Goal: Task Accomplishment & Management: Use online tool/utility

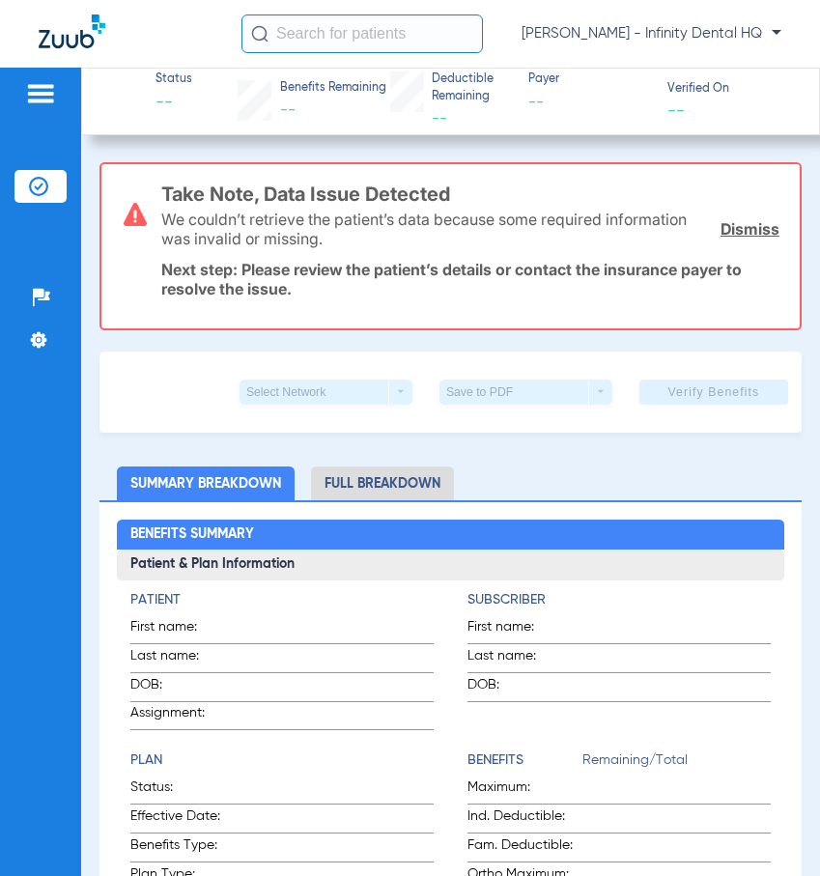
click at [50, 104] on img at bounding box center [40, 93] width 31 height 23
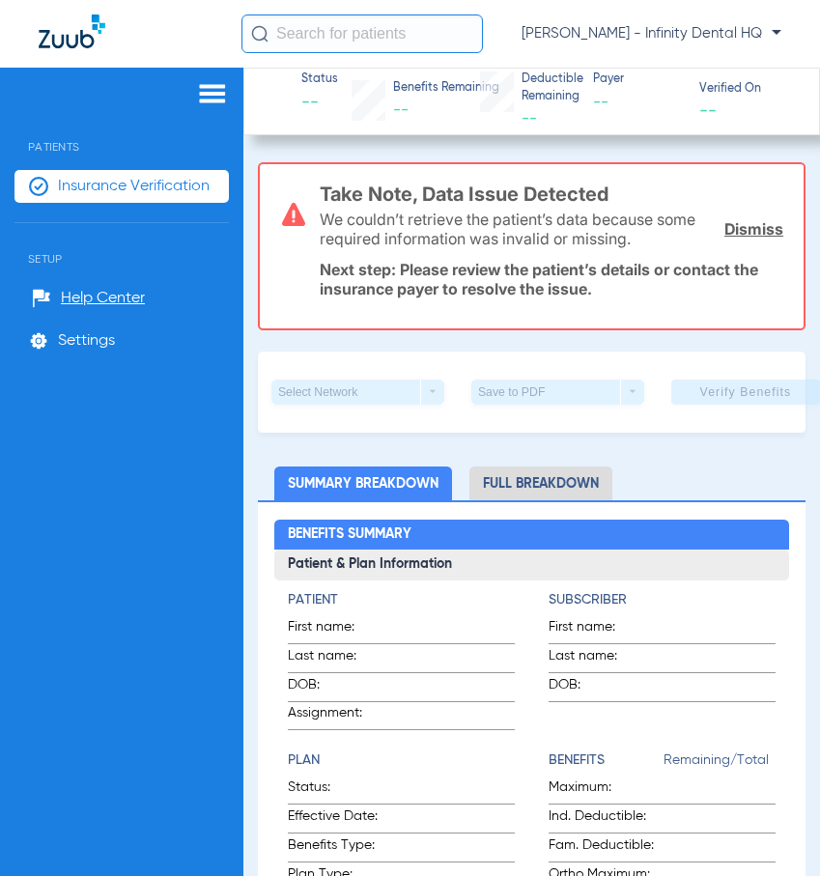
click at [105, 184] on span "Insurance Verification" at bounding box center [134, 186] width 152 height 19
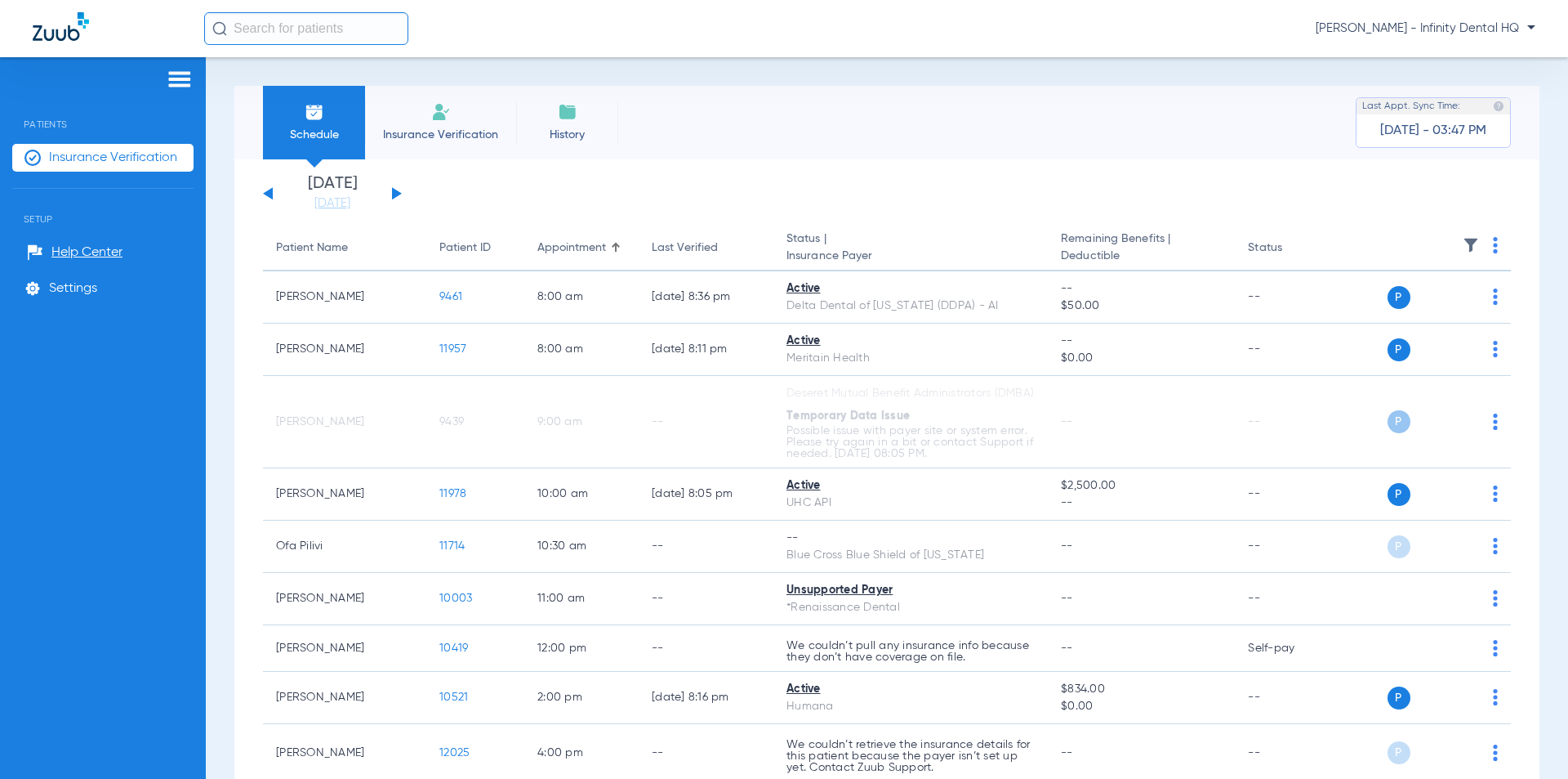
click at [295, 26] on input "text" at bounding box center [307, 28] width 205 height 33
type input "a"
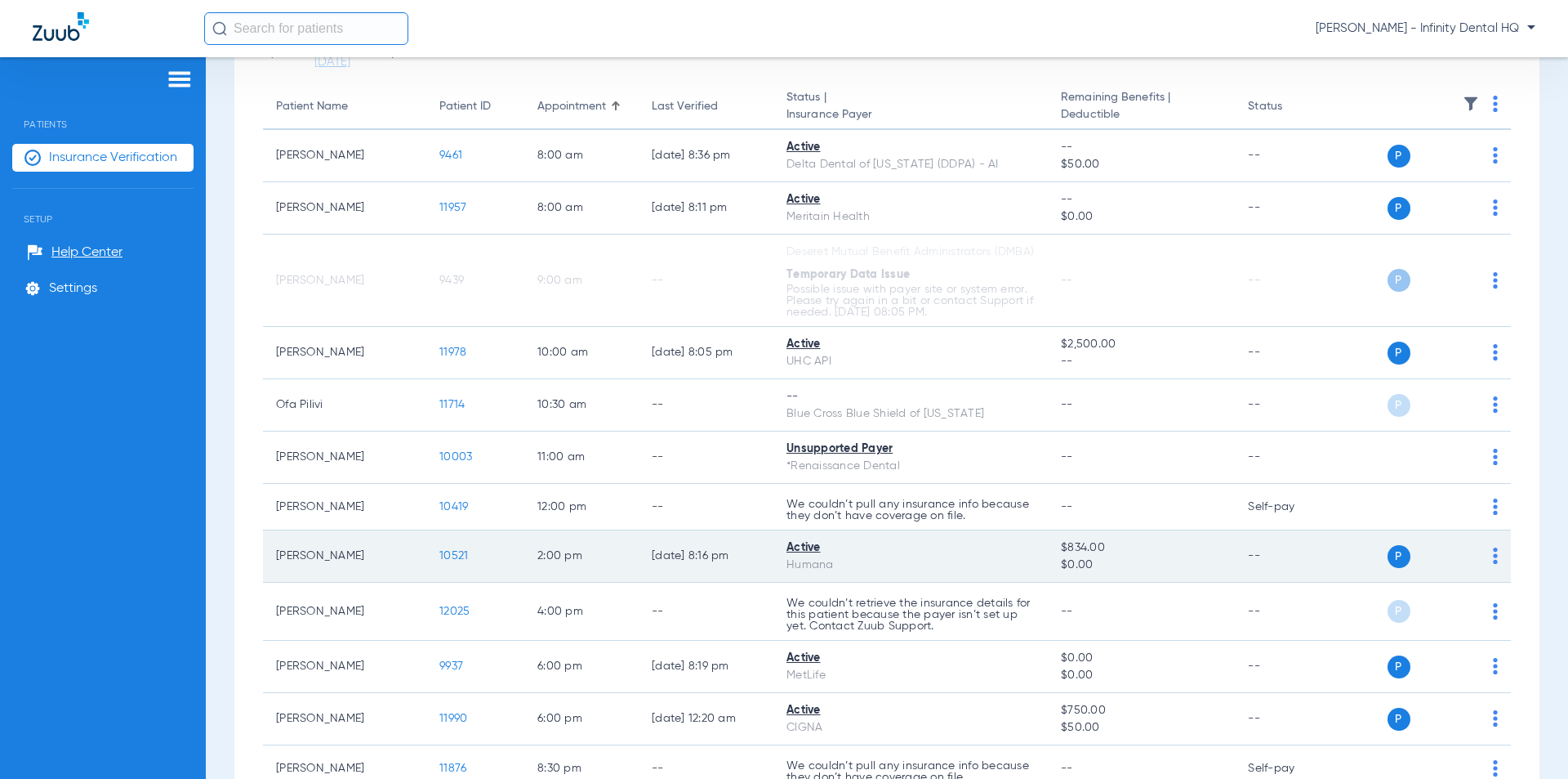
scroll to position [277, 0]
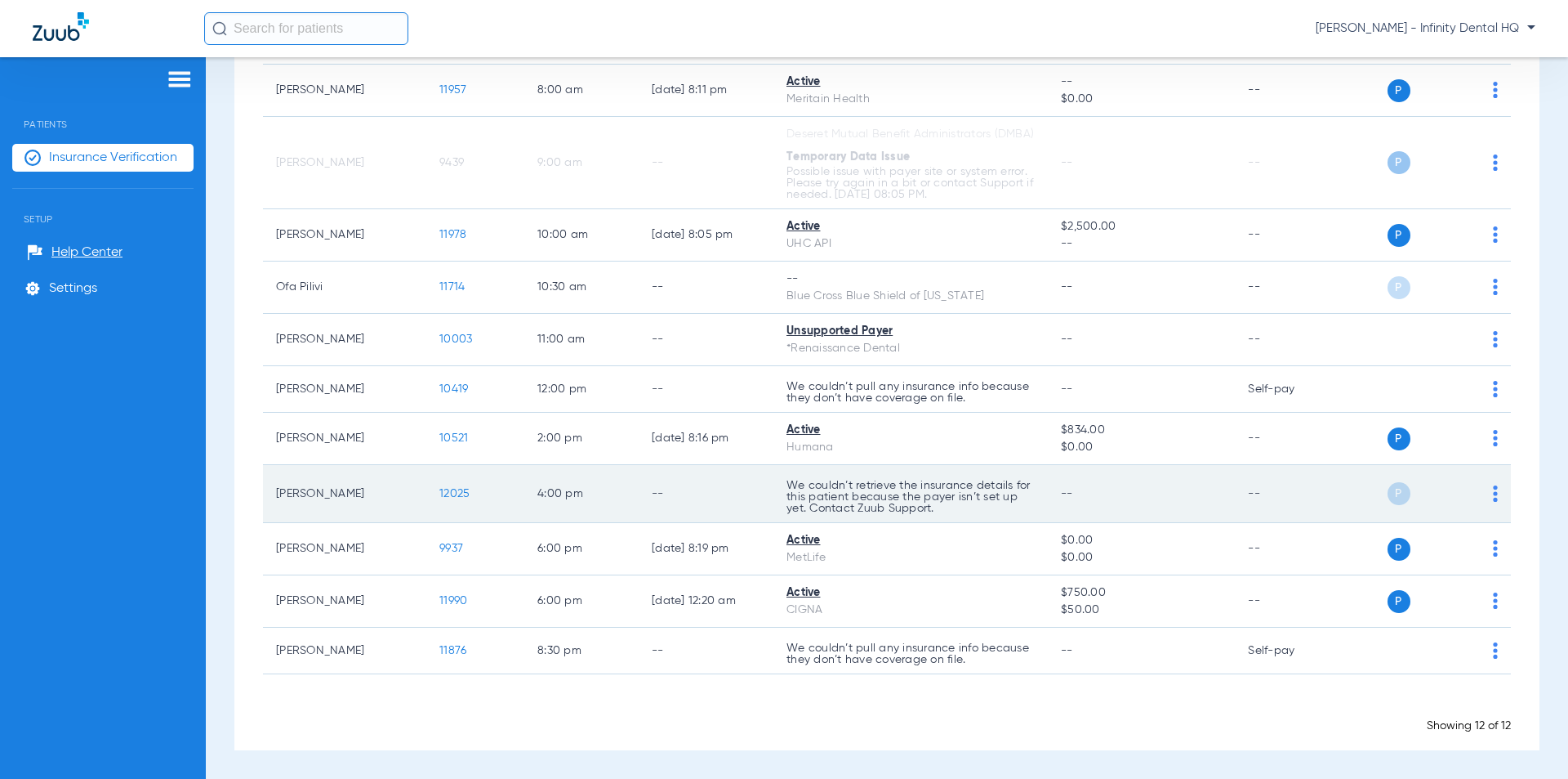
click at [451, 490] on span "12025" at bounding box center [455, 494] width 30 height 12
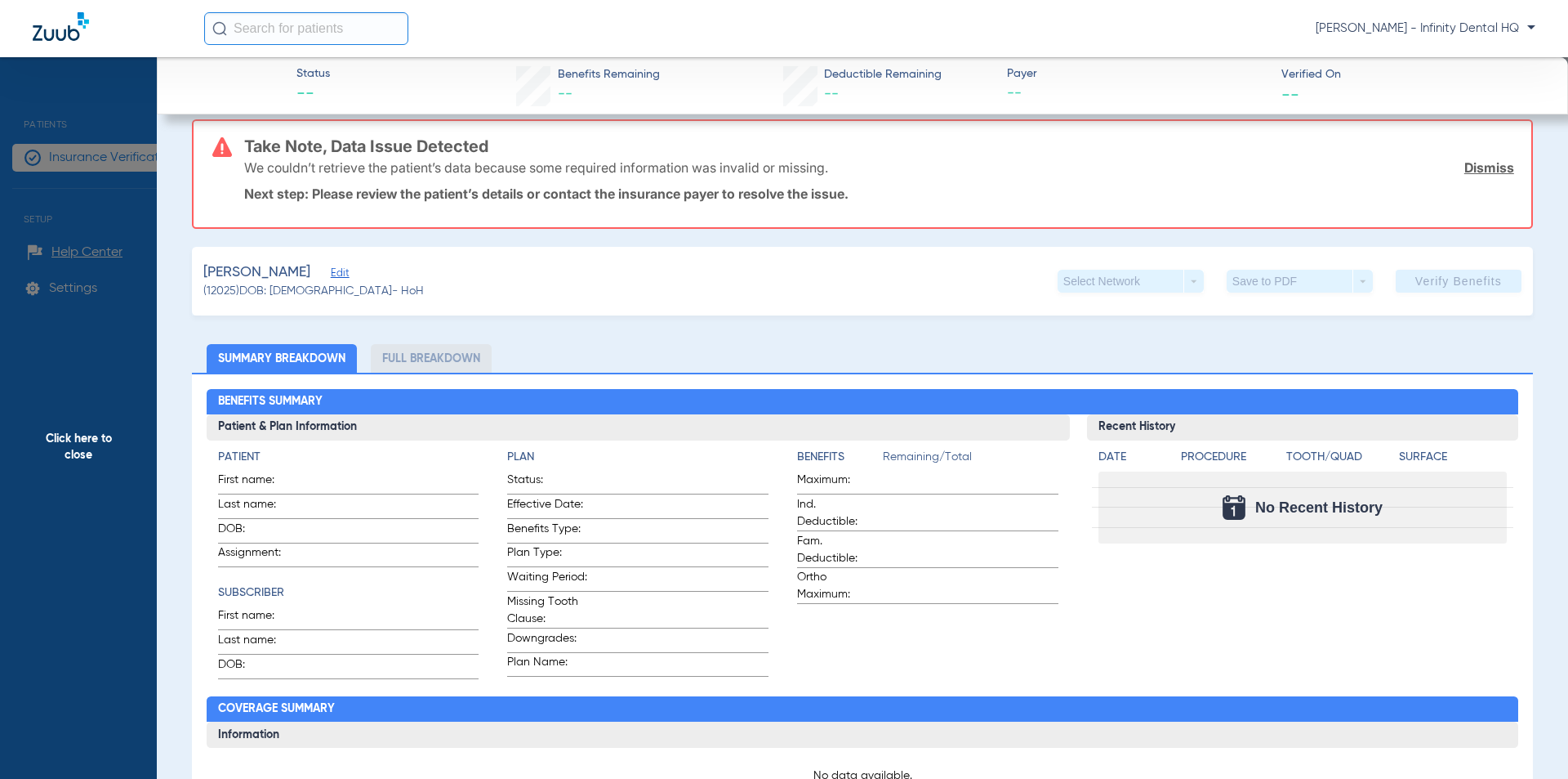
scroll to position [0, 0]
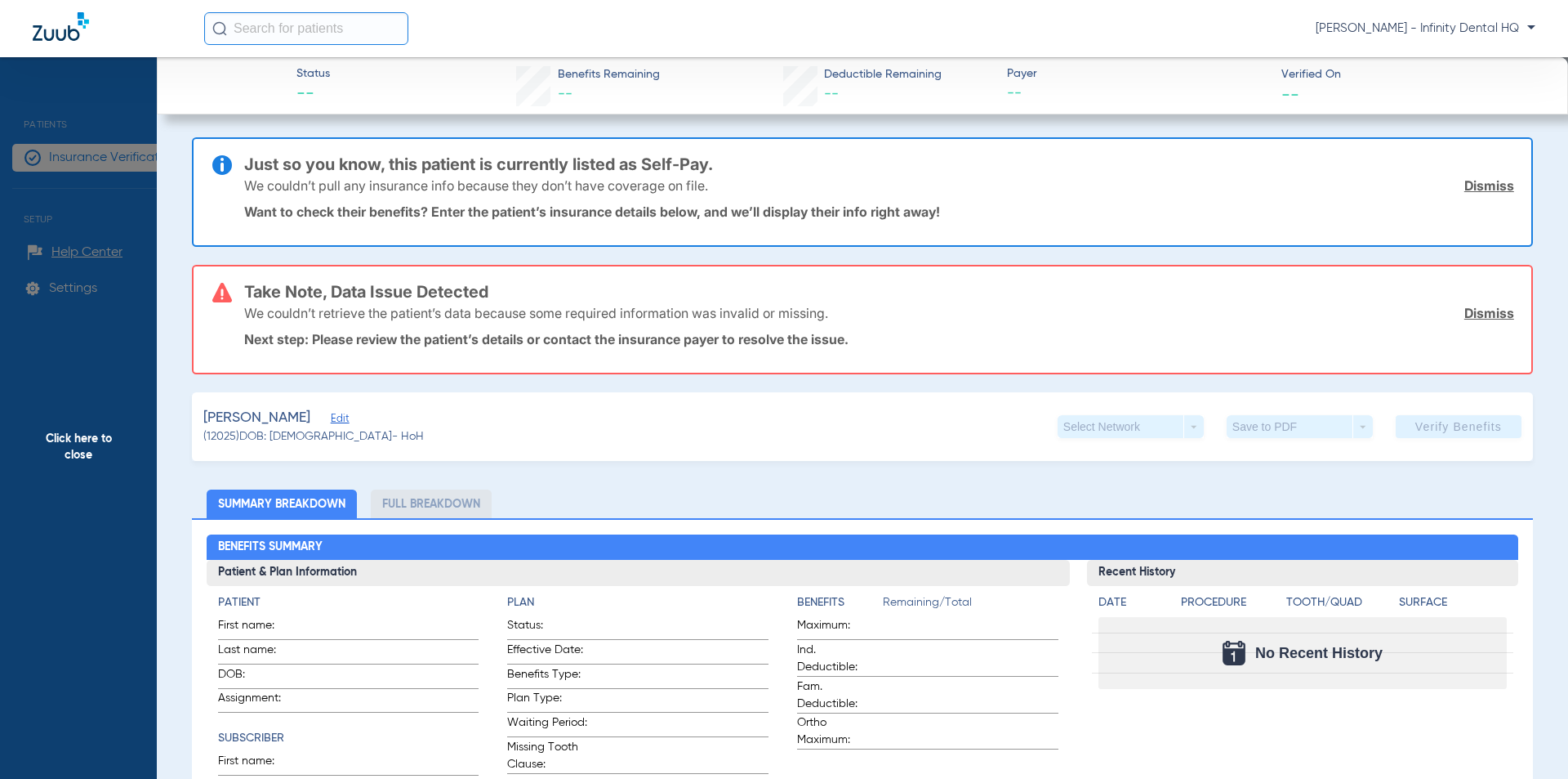
click at [45, 158] on span "Click here to close" at bounding box center [79, 447] width 157 height 779
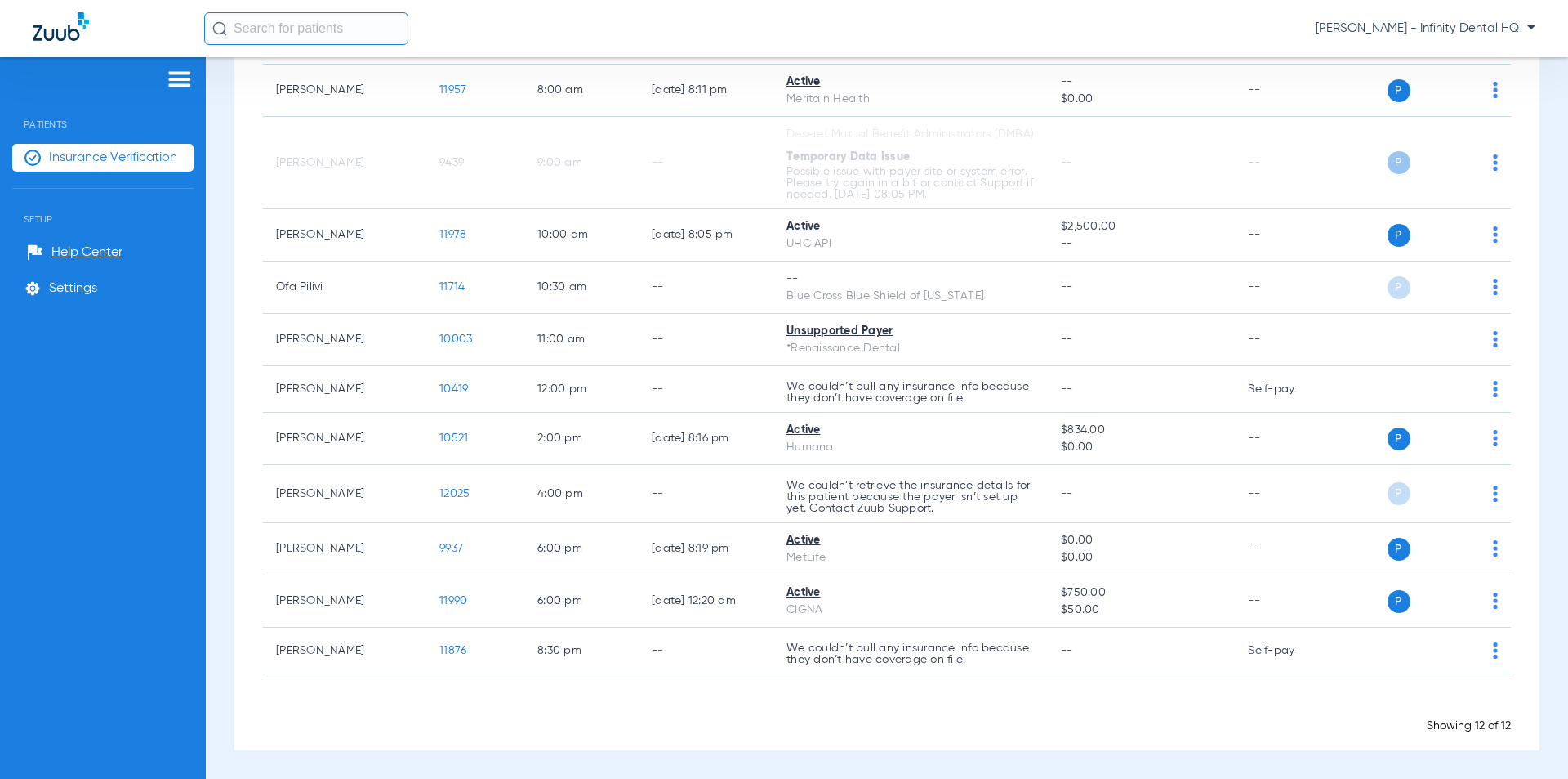
click at [128, 169] on li "Insurance Verification" at bounding box center [102, 157] width 181 height 28
click at [159, 150] on span "Insurance Verification" at bounding box center [113, 157] width 128 height 16
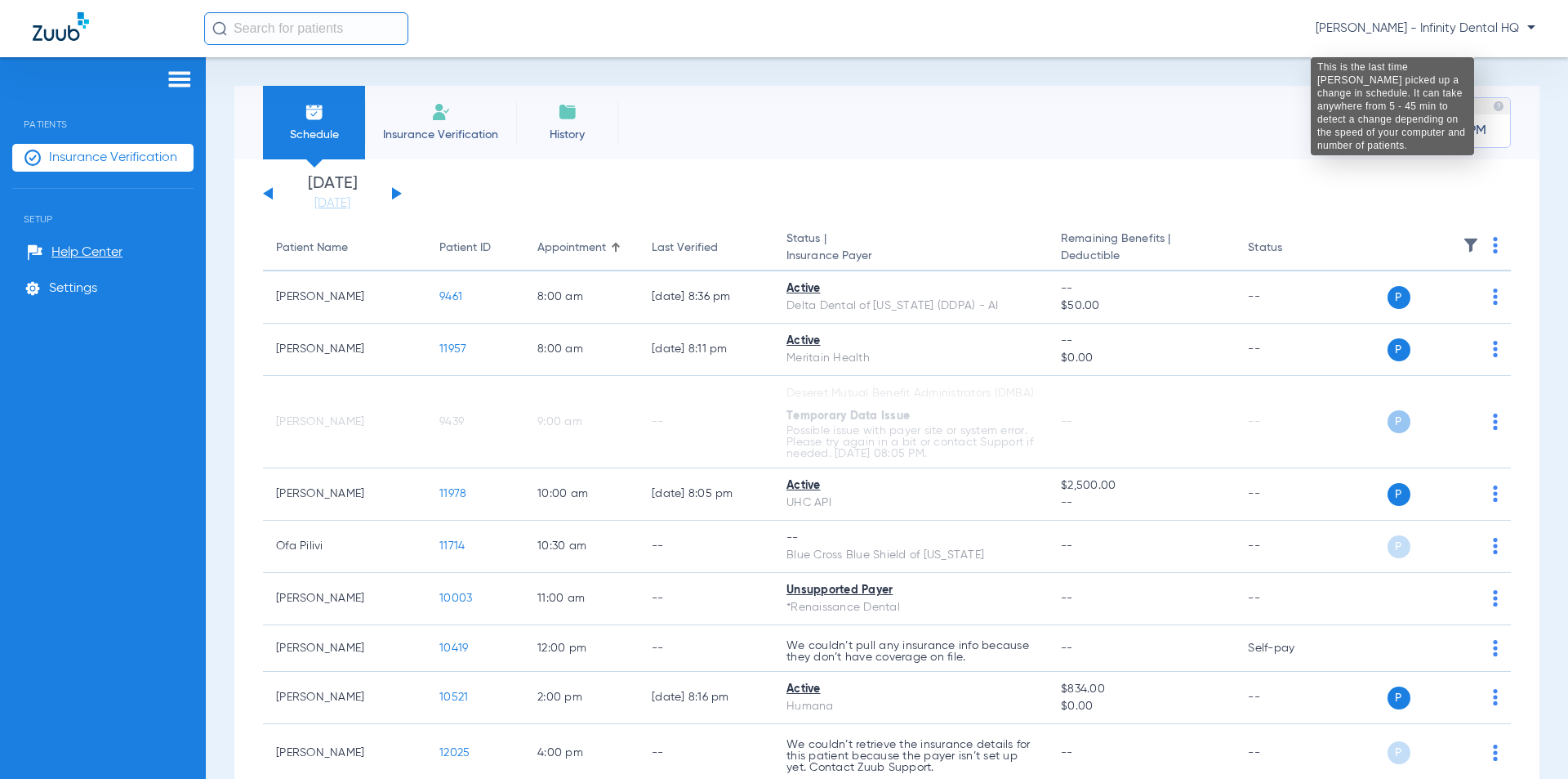
click at [692, 108] on img at bounding box center [1499, 107] width 12 height 12
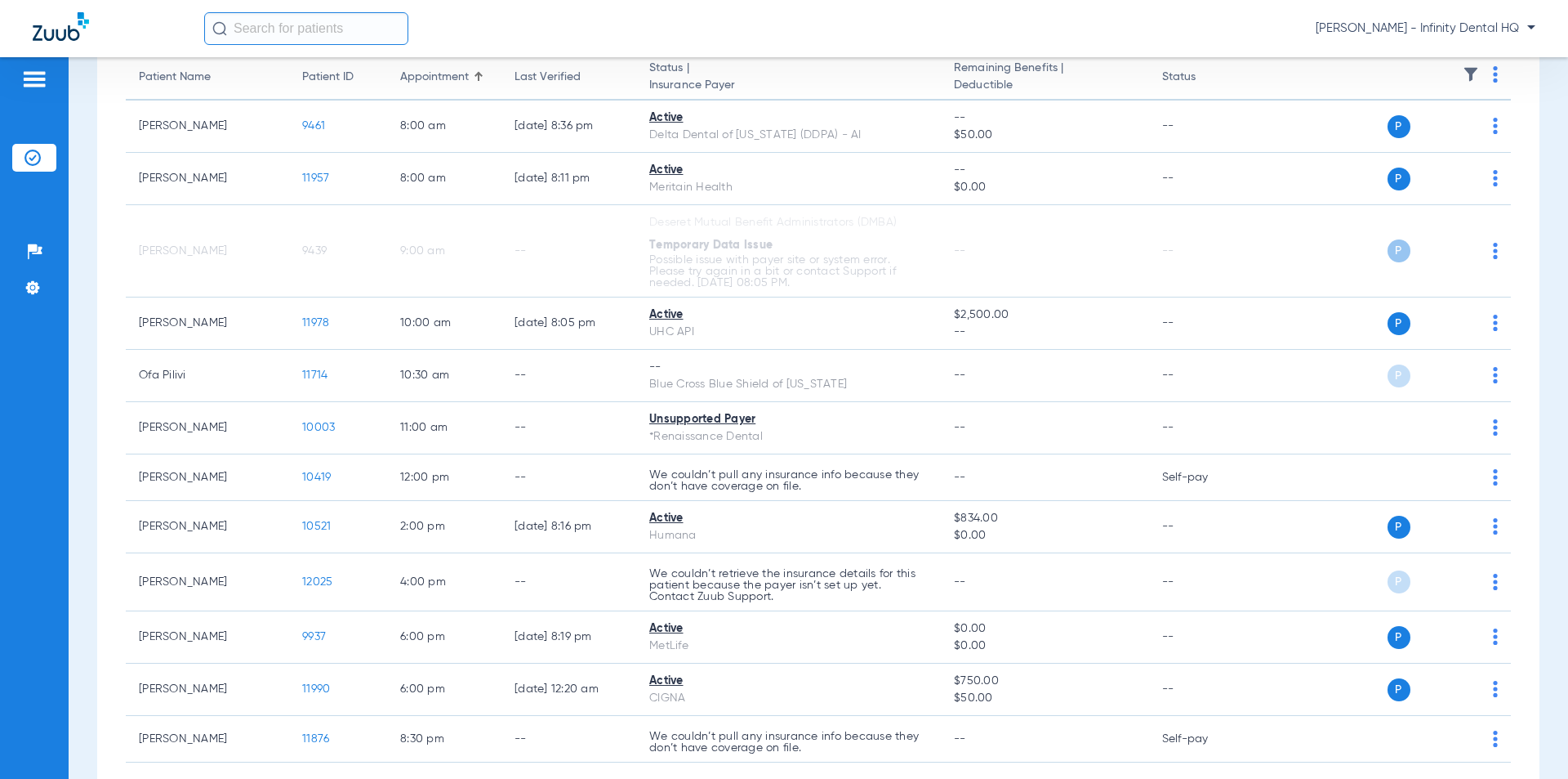
scroll to position [259, 0]
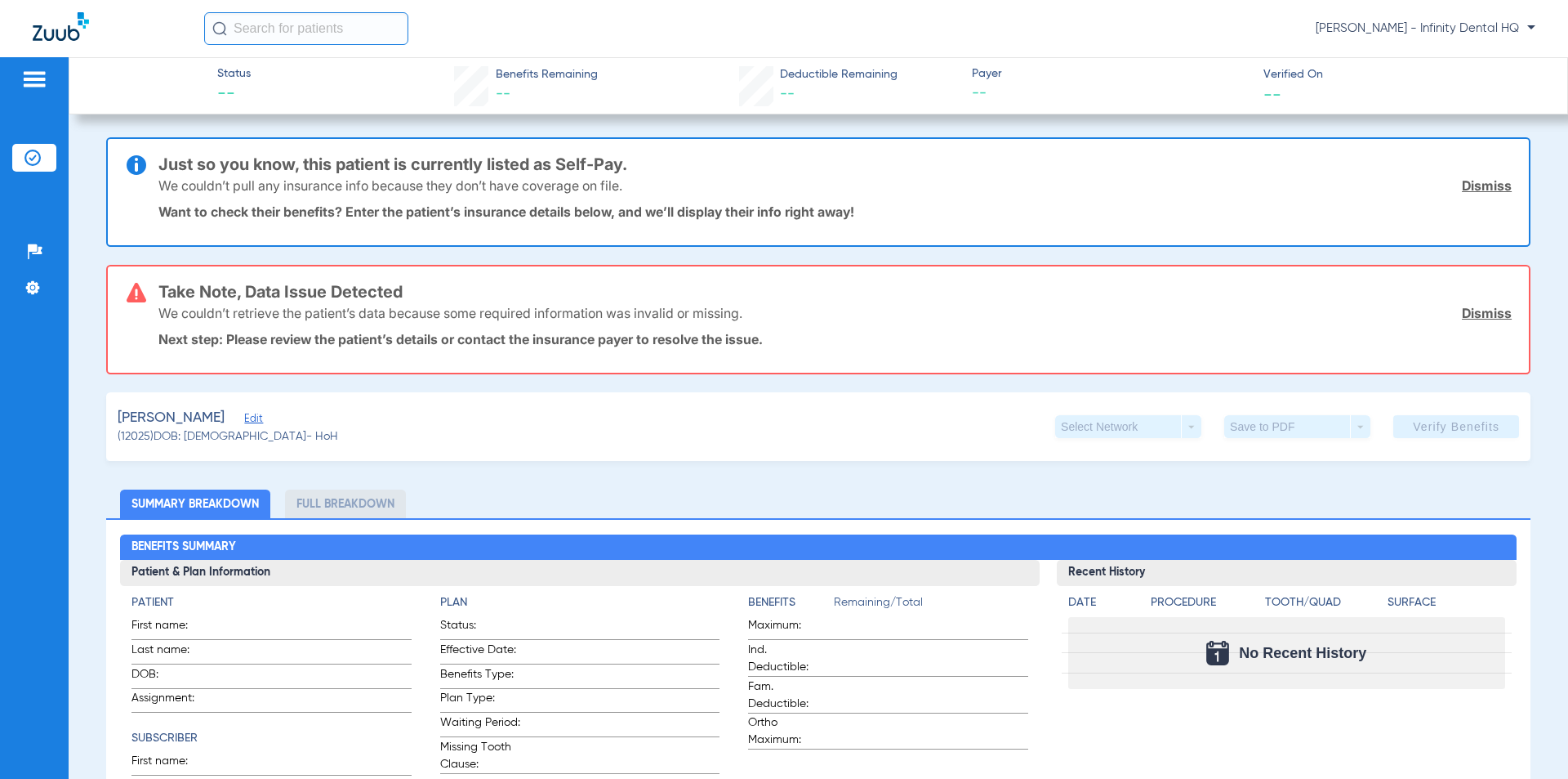
click at [22, 77] on img at bounding box center [34, 79] width 26 height 19
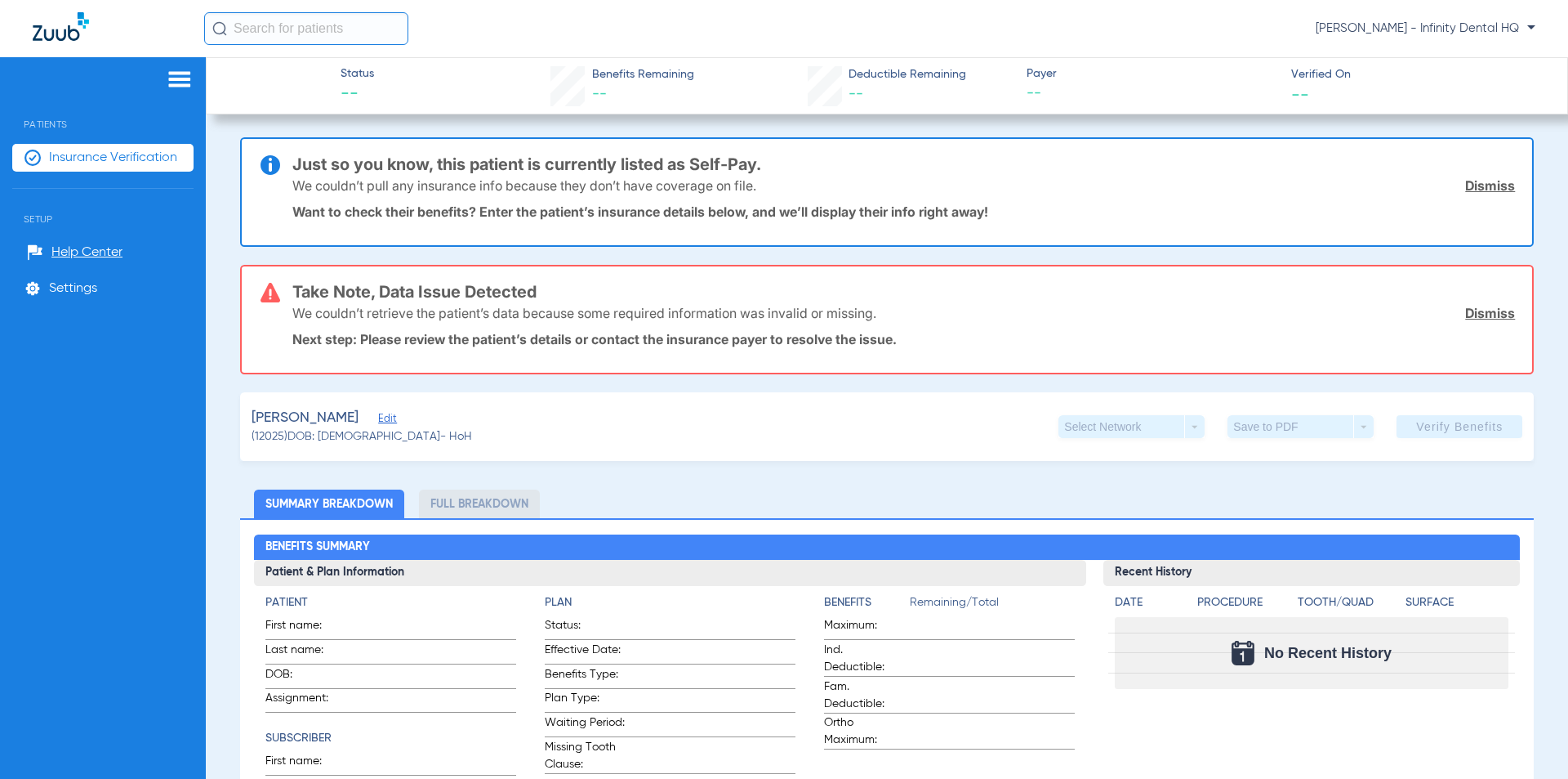
click at [85, 154] on span "Insurance Verification" at bounding box center [113, 157] width 128 height 16
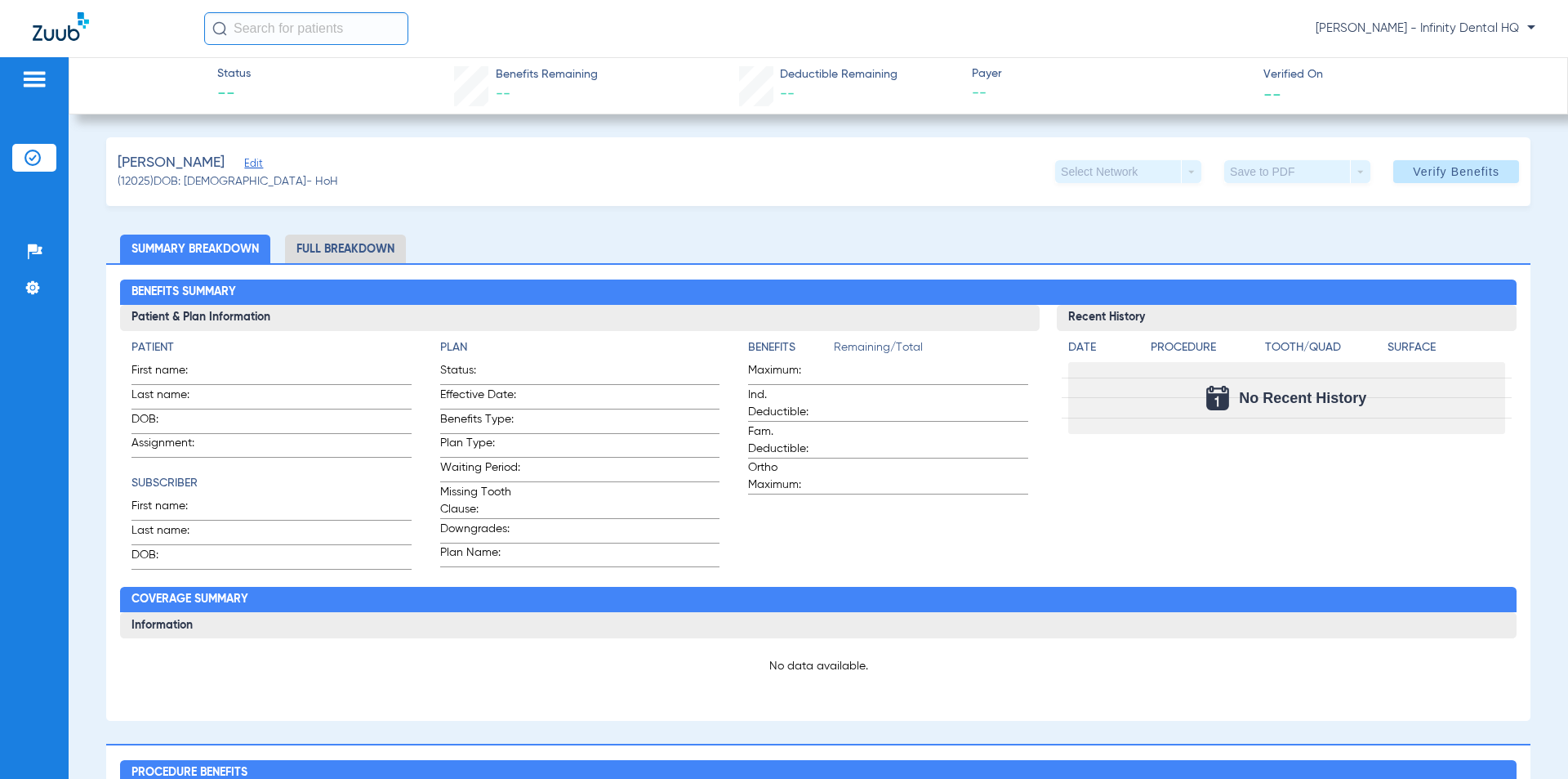
click at [25, 82] on img at bounding box center [34, 79] width 26 height 19
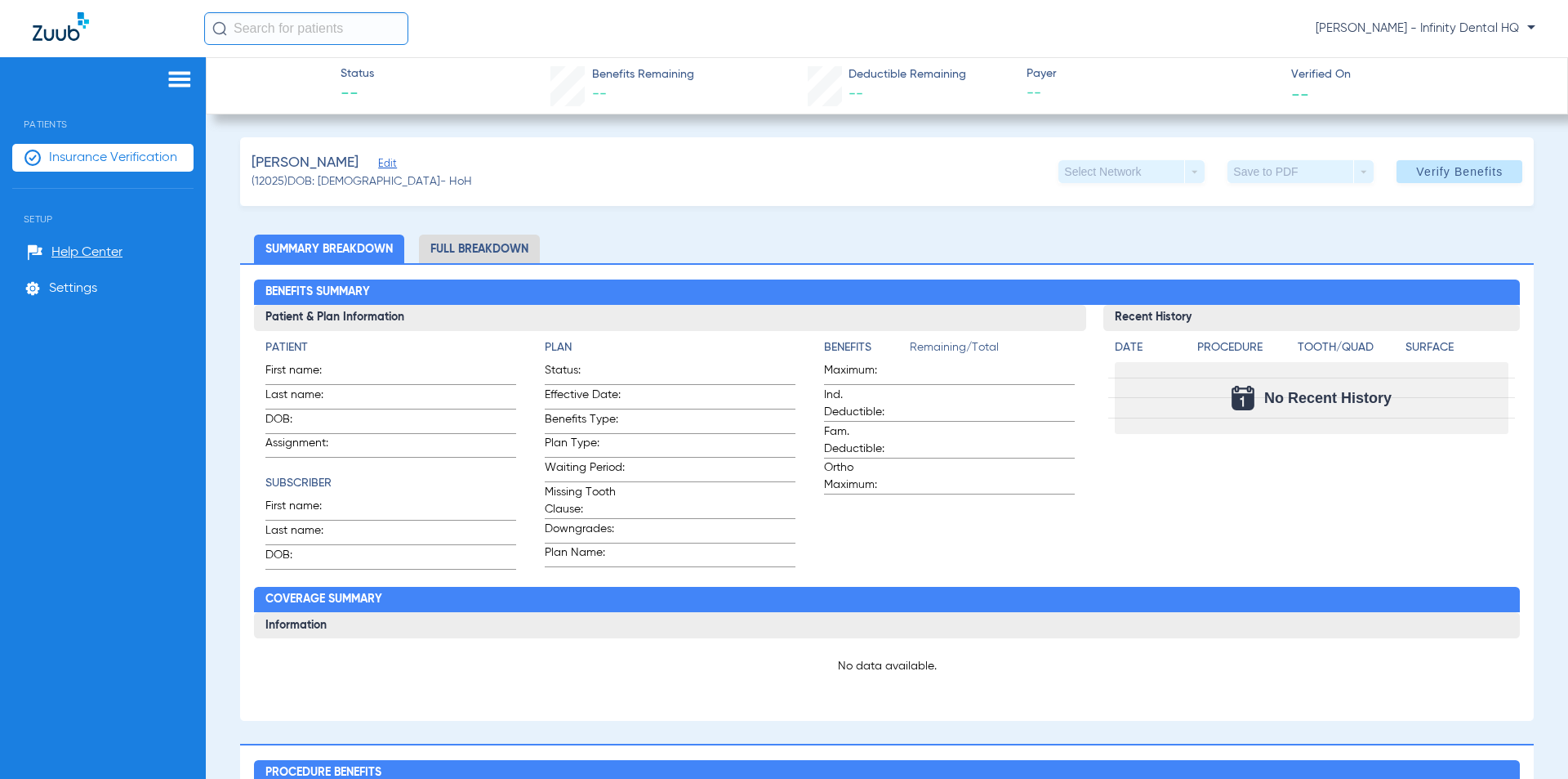
drag, startPoint x: 102, startPoint y: 155, endPoint x: 139, endPoint y: 163, distance: 37.9
click at [102, 154] on span "Insurance Verification" at bounding box center [113, 157] width 128 height 16
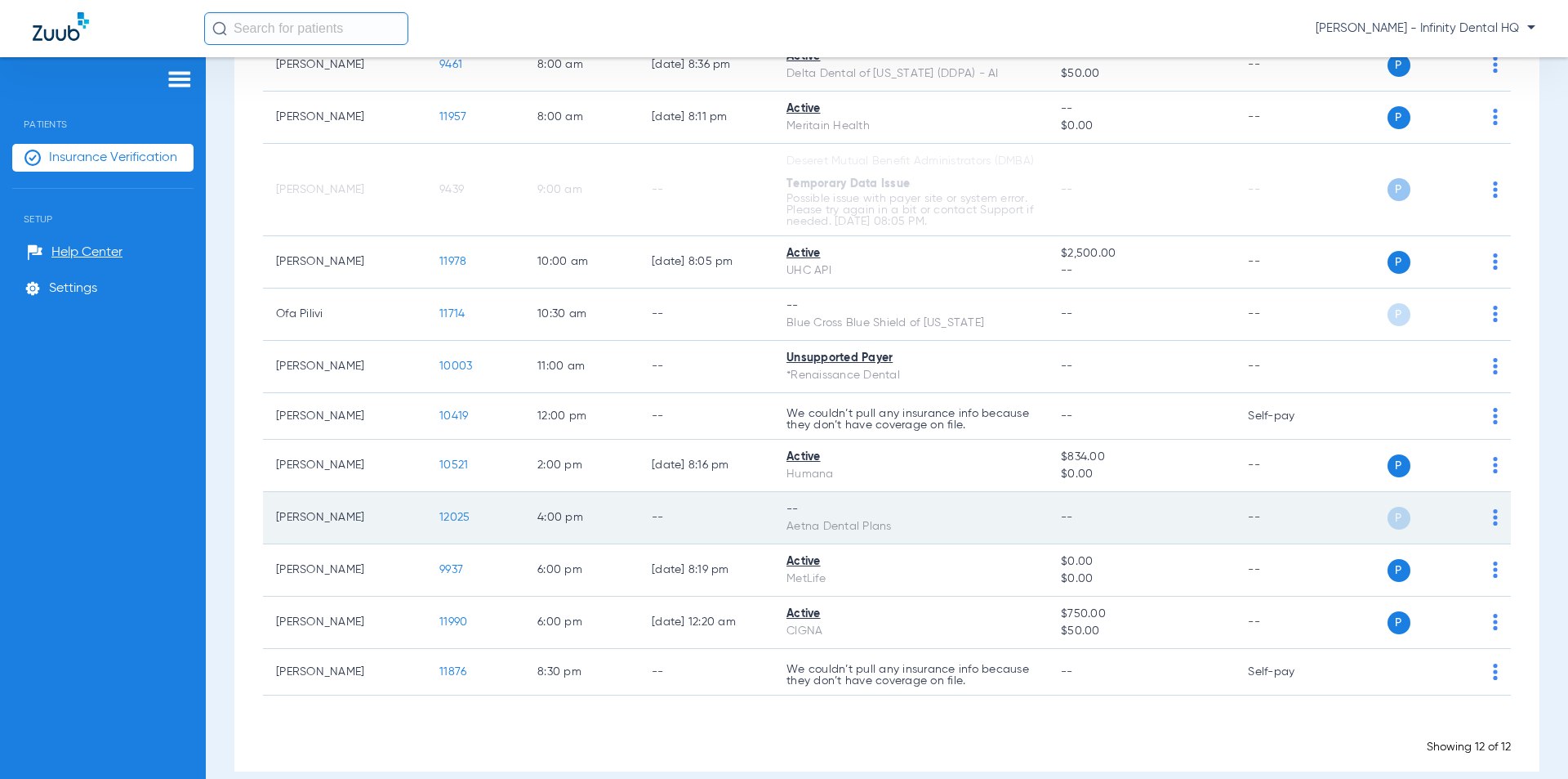
scroll to position [245, 0]
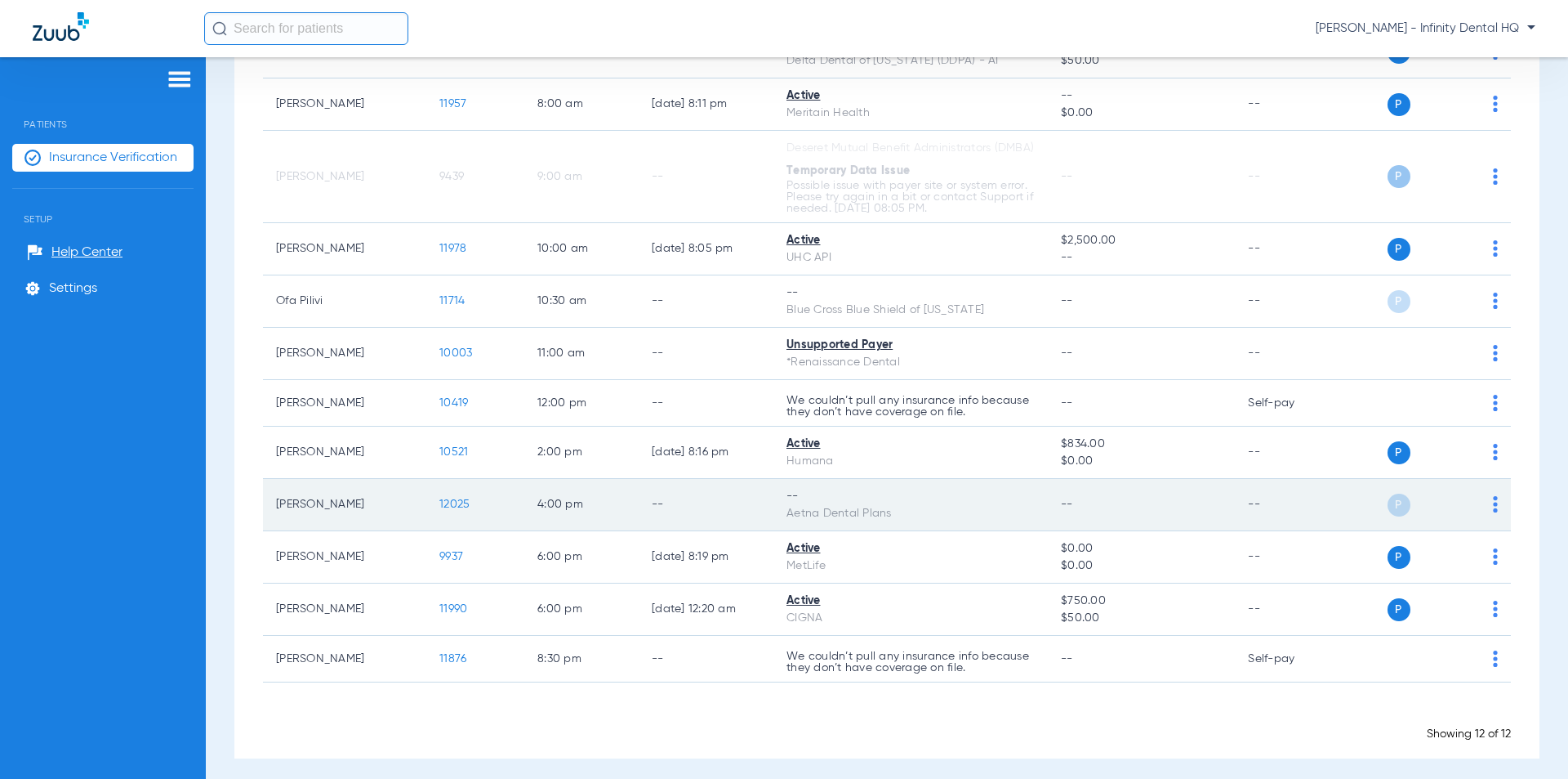
click at [1489, 520] on td "P S" at bounding box center [1428, 505] width 166 height 52
click at [458, 510] on span "12025" at bounding box center [455, 504] width 30 height 12
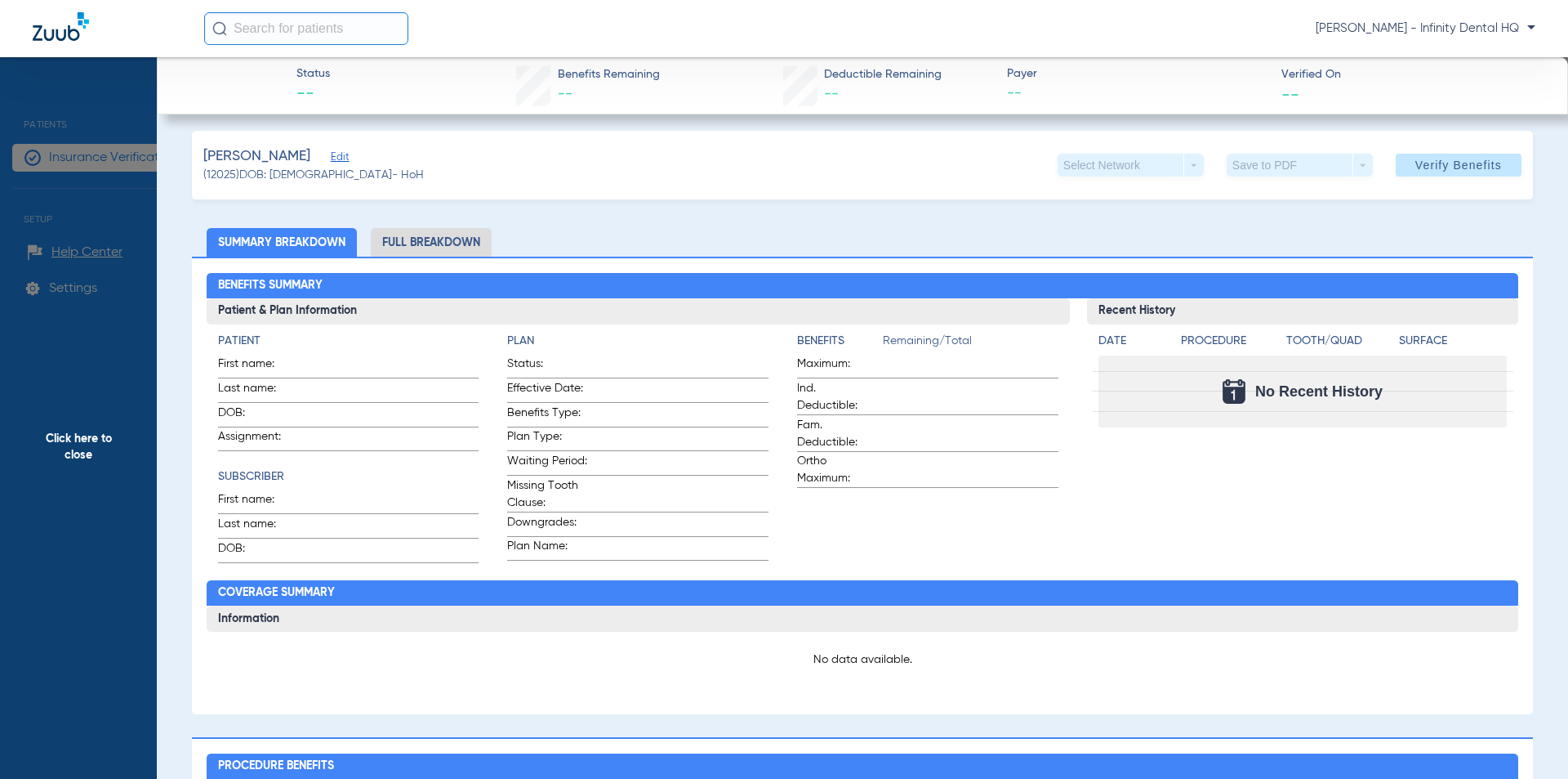
scroll to position [0, 0]
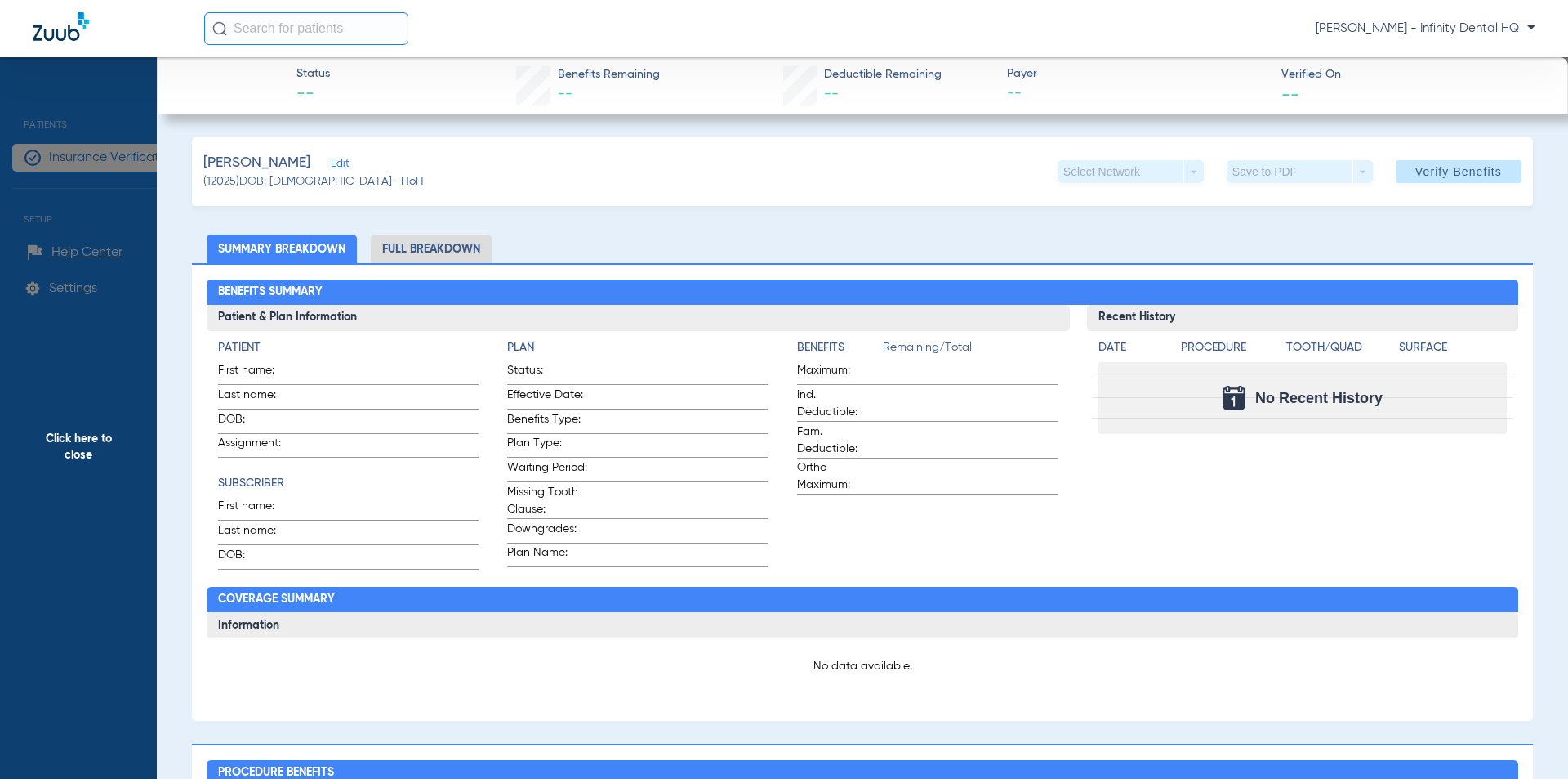
click at [93, 201] on span "Click here to close" at bounding box center [79, 447] width 157 height 779
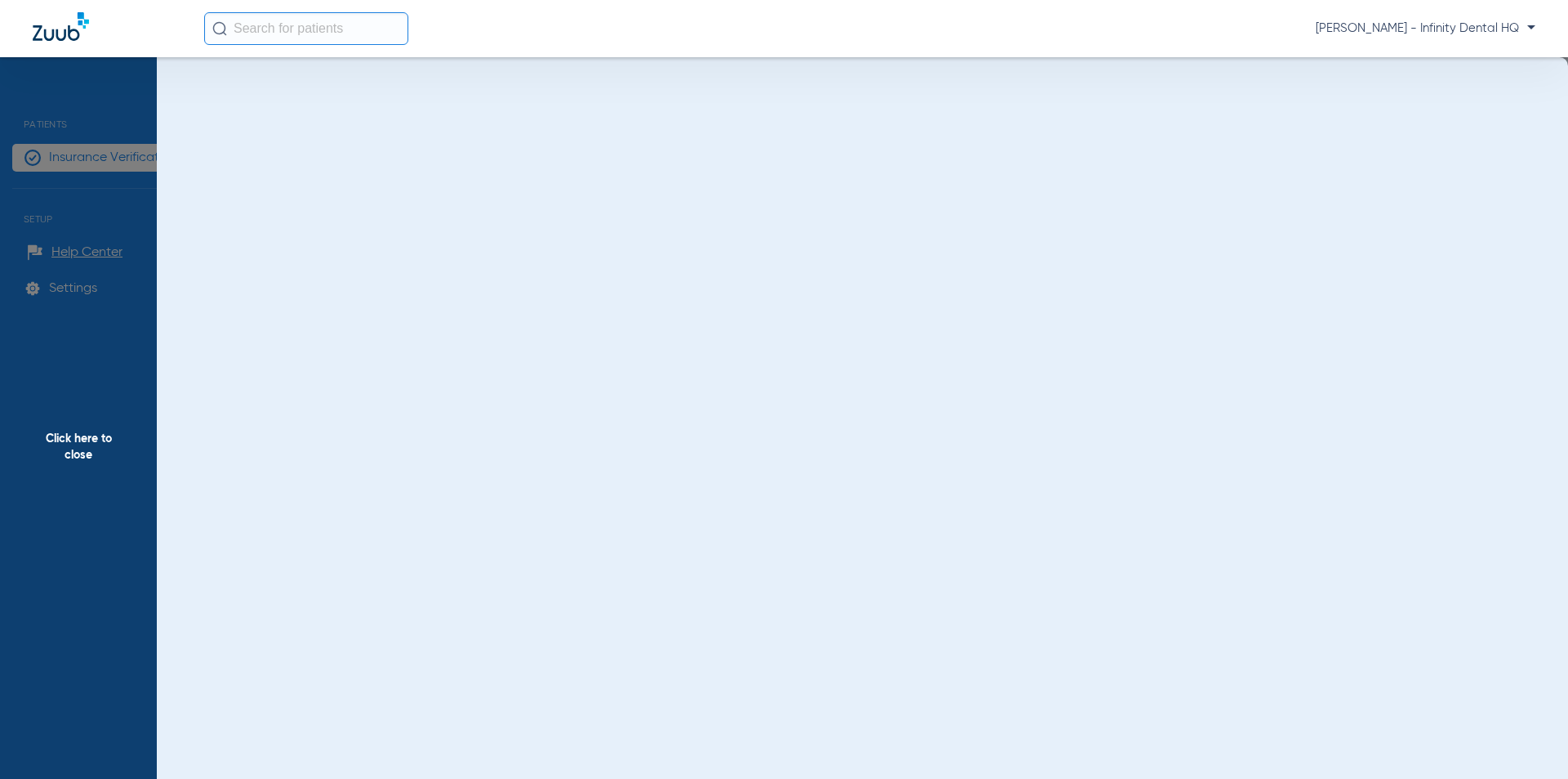
drag, startPoint x: 87, startPoint y: 154, endPoint x: 102, endPoint y: 157, distance: 15.3
click at [87, 153] on span "Click here to close" at bounding box center [79, 447] width 157 height 779
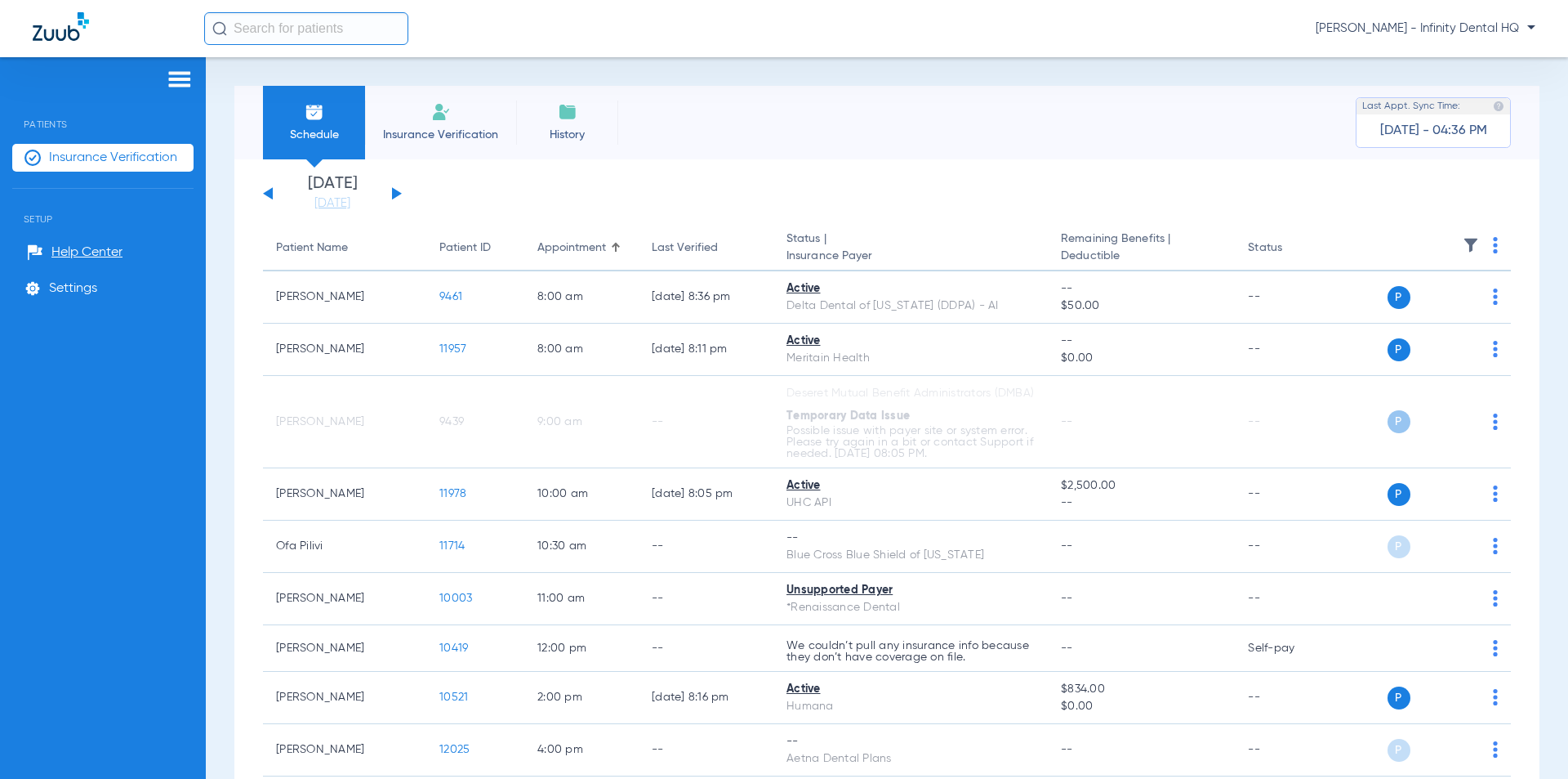
click at [1426, 128] on span "Today - 04:36 PM" at bounding box center [1434, 130] width 107 height 16
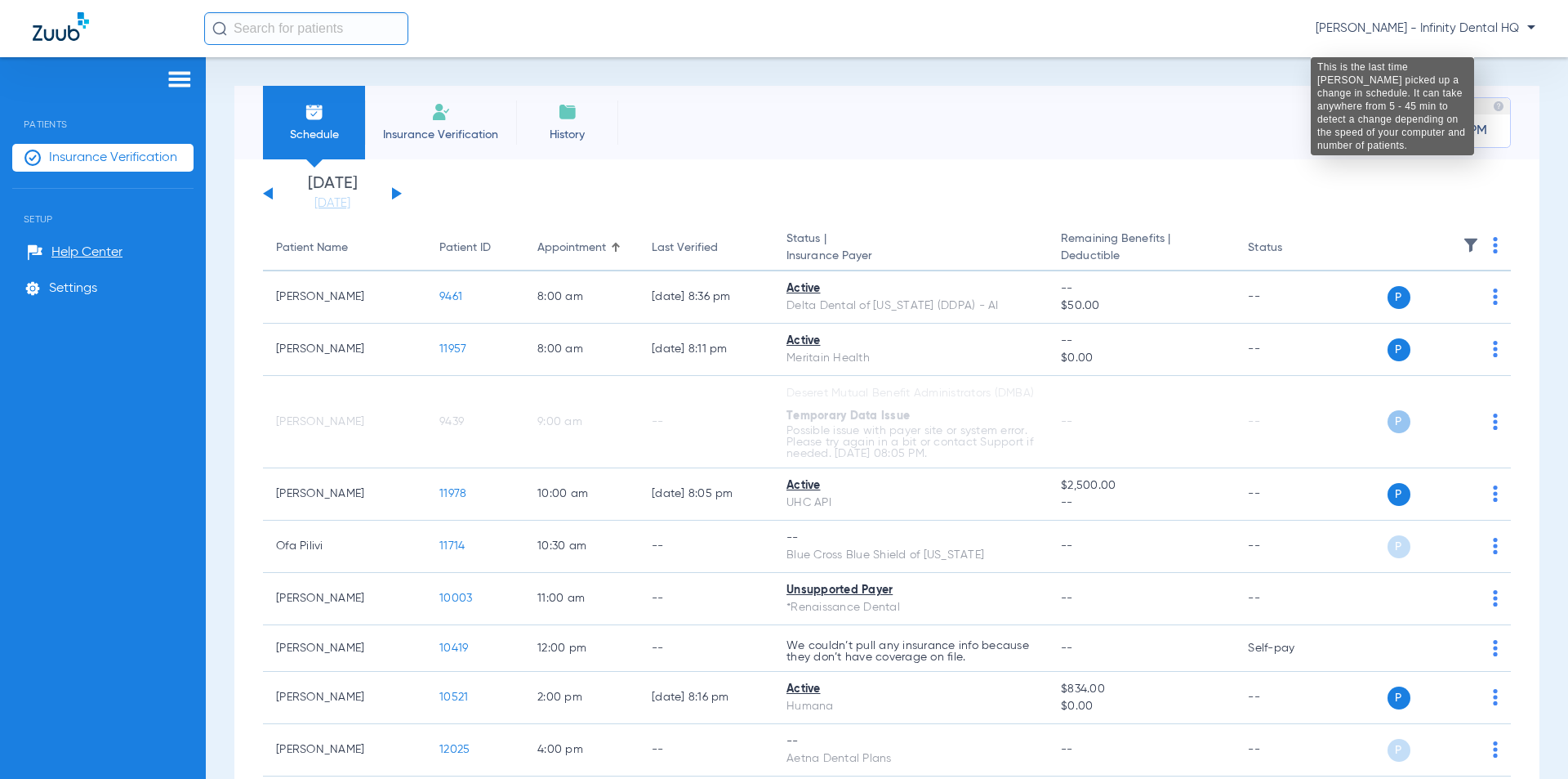
click at [1493, 108] on img at bounding box center [1499, 107] width 12 height 12
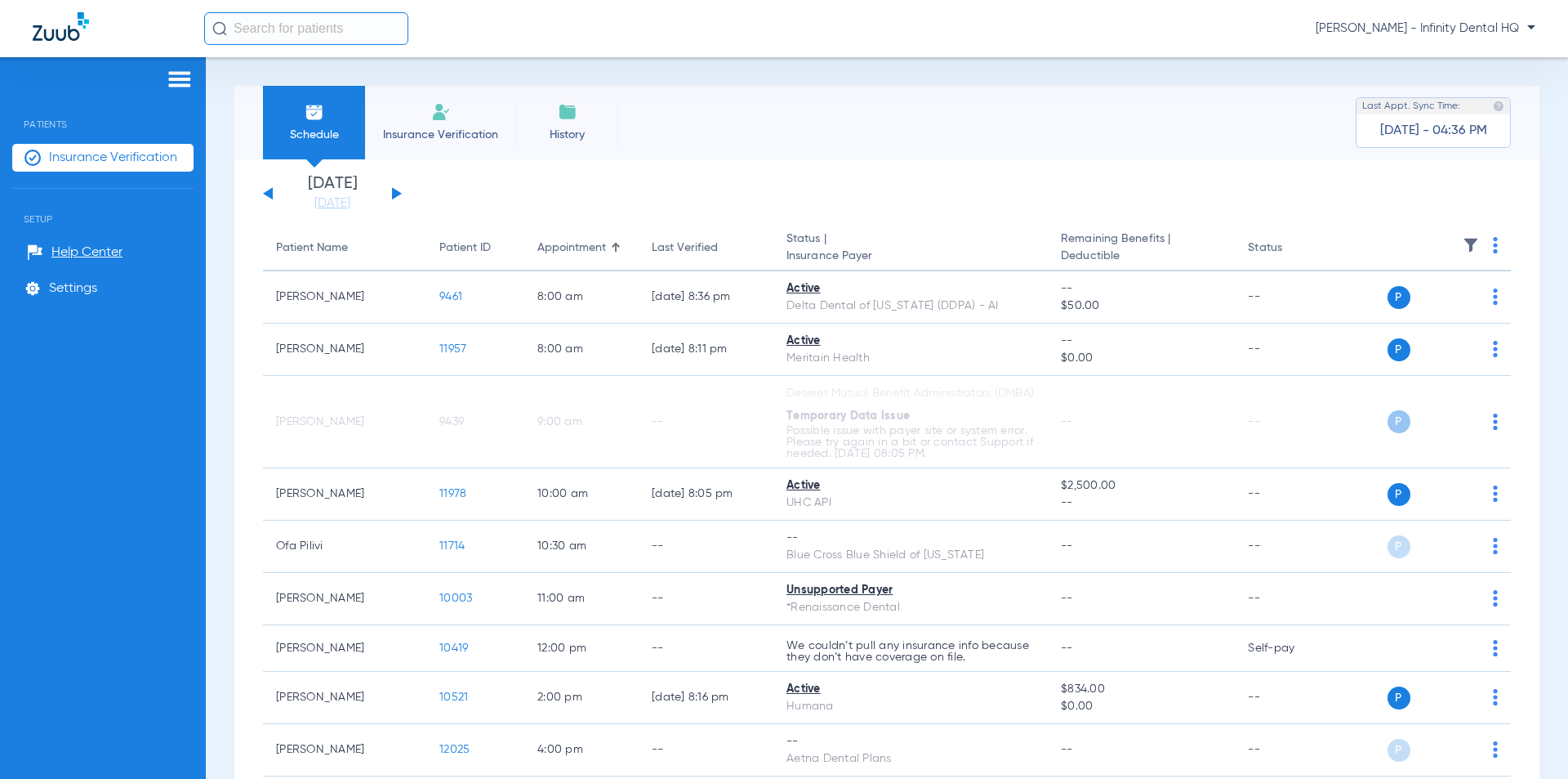
click at [429, 129] on span "Insurance Verification" at bounding box center [440, 134] width 127 height 16
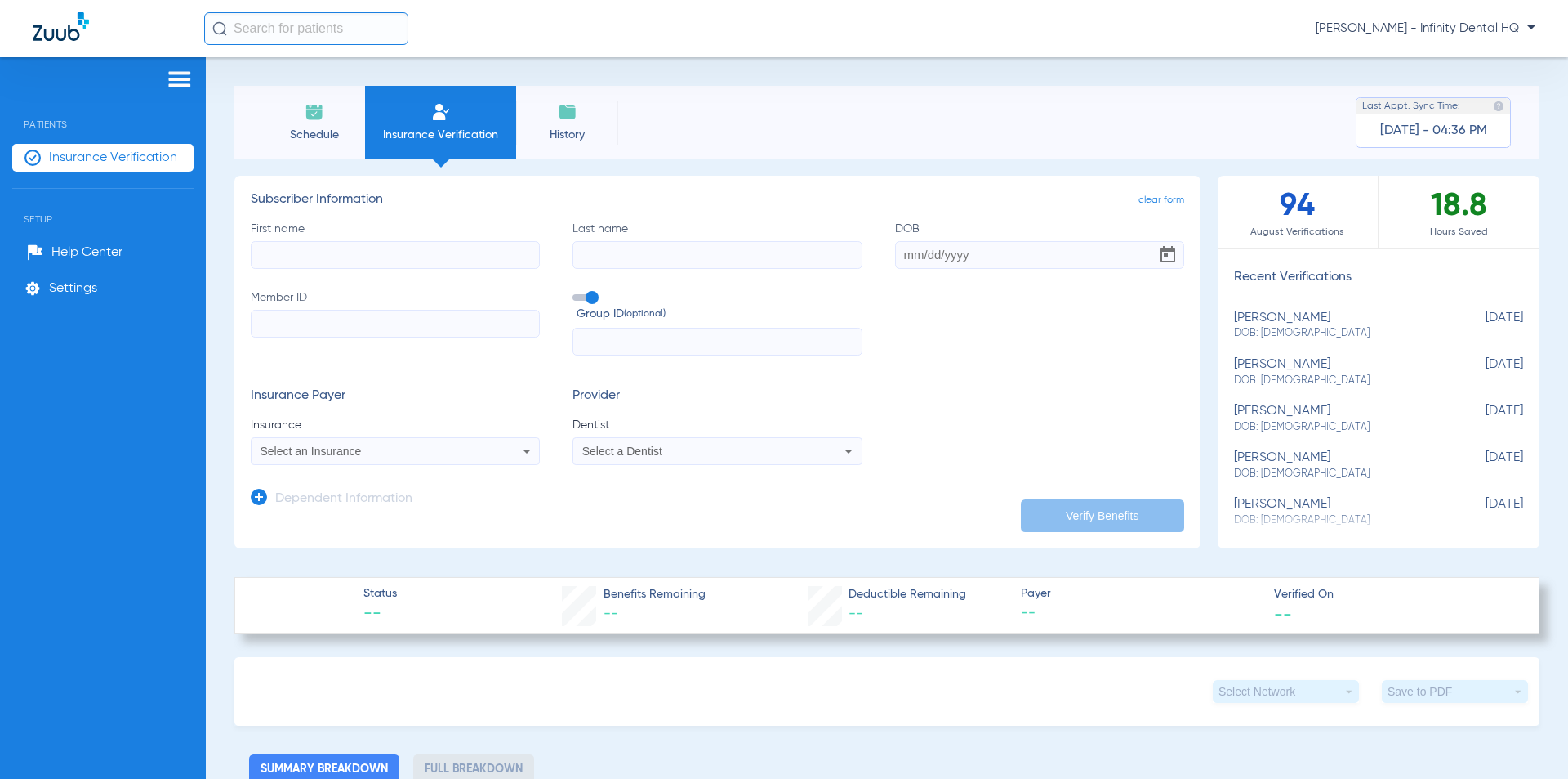
click at [98, 164] on span "Insurance Verification" at bounding box center [113, 157] width 128 height 16
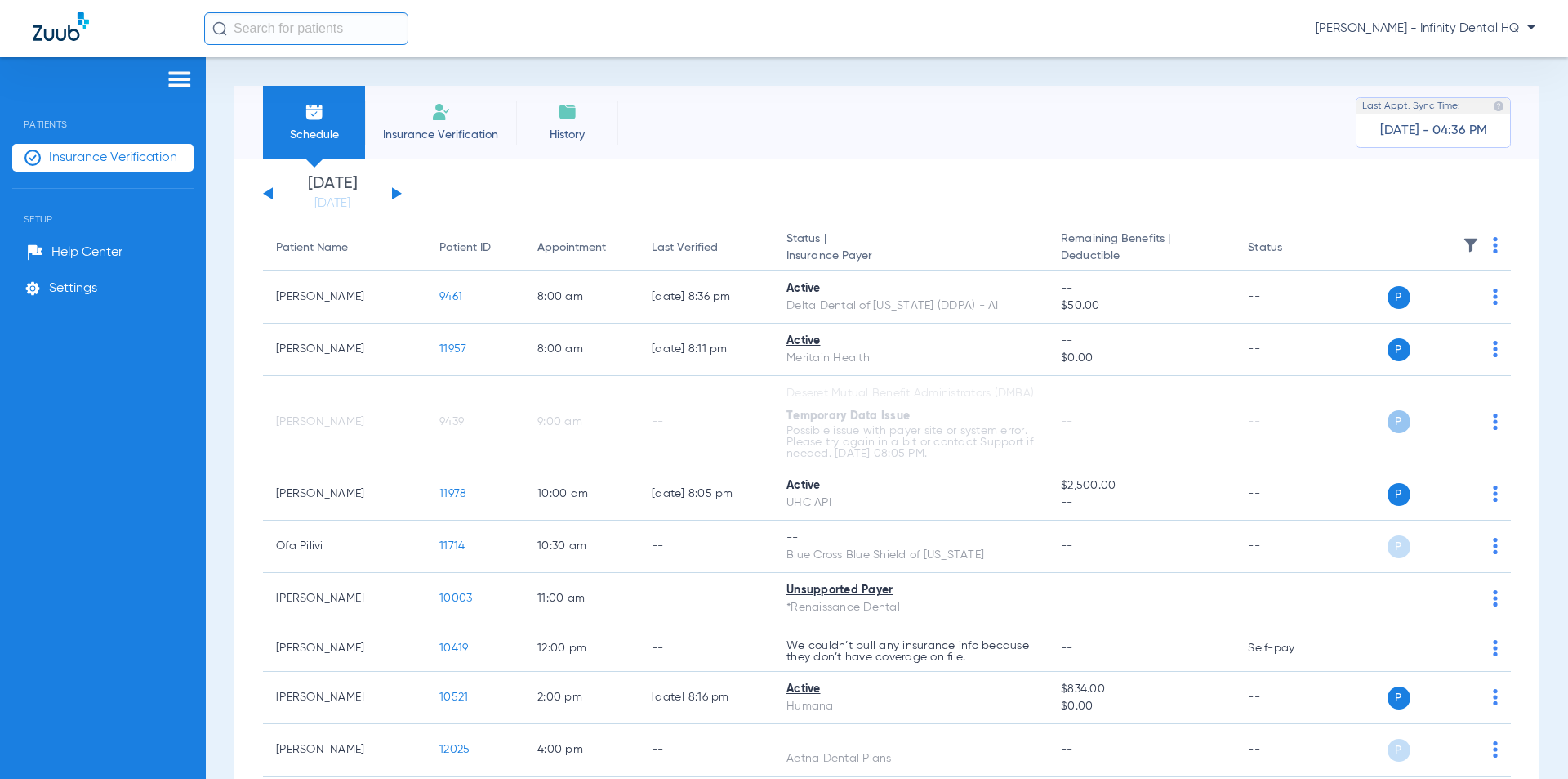
click at [181, 63] on div "Patients Insurance Verification Setup Help Center Settings" at bounding box center [102, 447] width 205 height 779
click at [179, 70] on div "Patients Insurance Verification Setup Help Center Settings" at bounding box center [102, 447] width 205 height 779
click at [177, 74] on img at bounding box center [179, 79] width 26 height 19
